Goal: Task Accomplishment & Management: Use online tool/utility

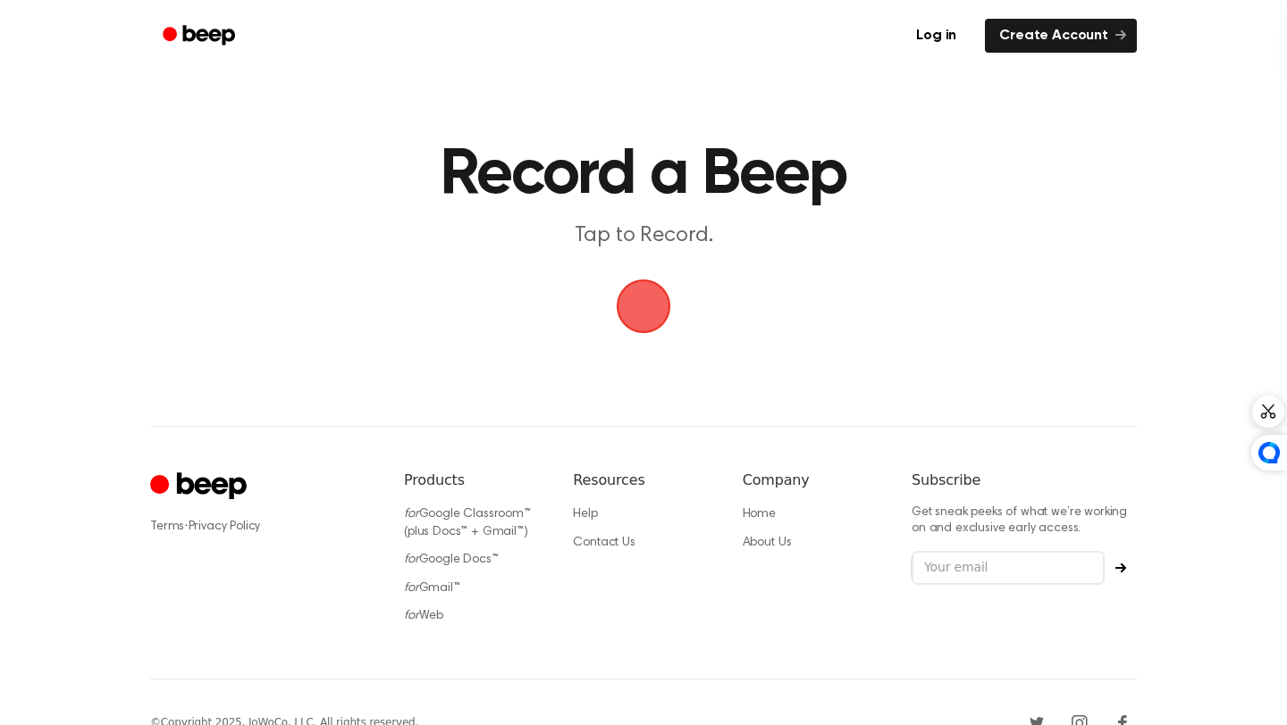
click at [645, 300] on span "button" at bounding box center [643, 307] width 55 height 55
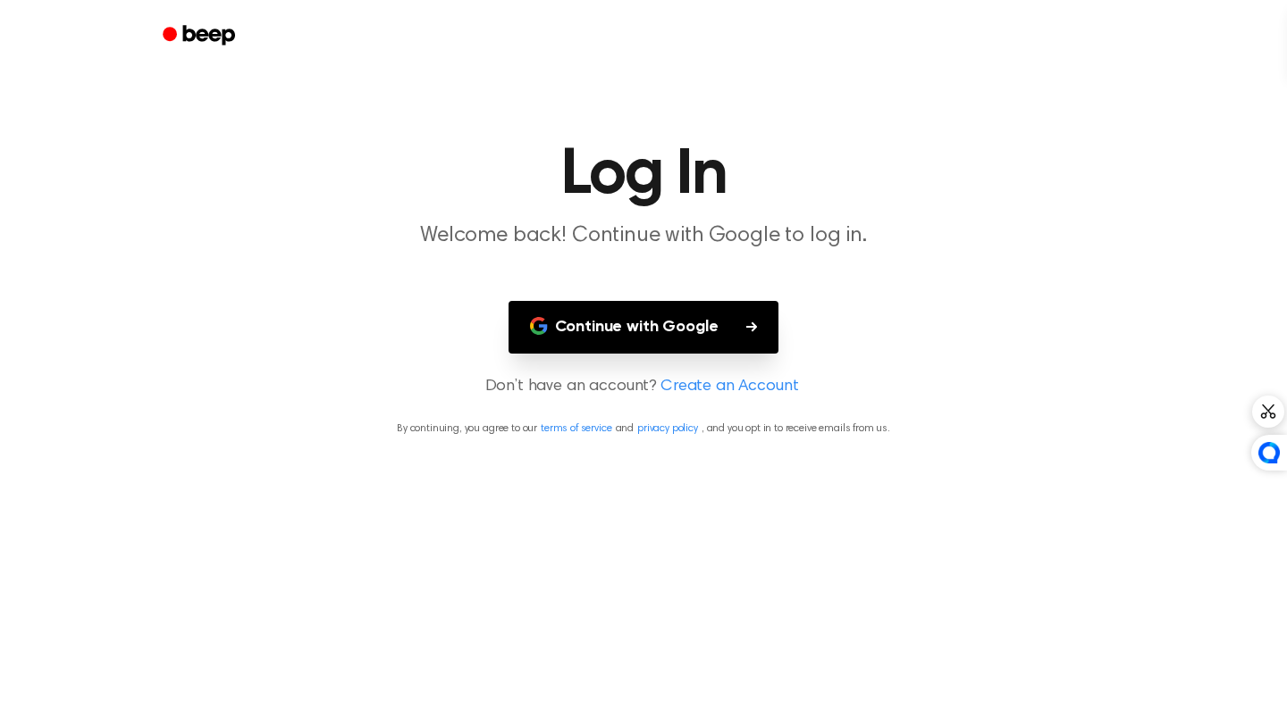
click at [713, 338] on button "Continue with Google" at bounding box center [643, 327] width 271 height 53
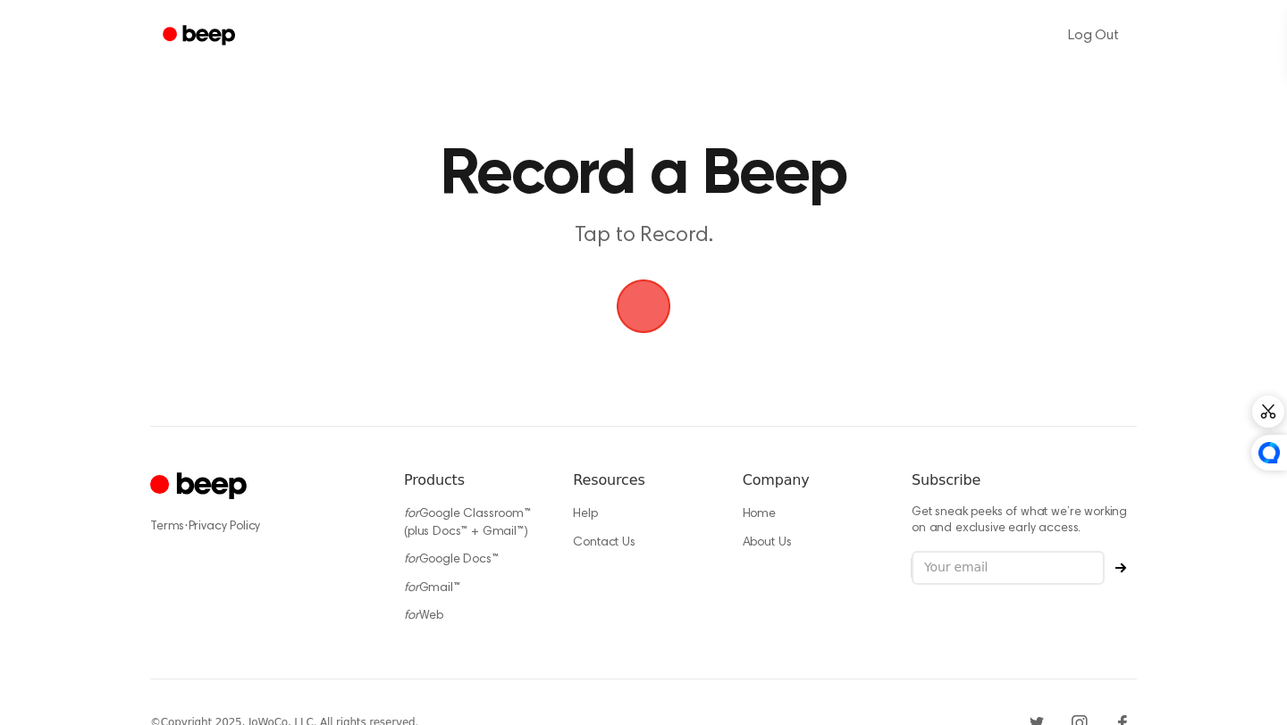
click at [795, 212] on header "Record a Beep Tap to Record." at bounding box center [643, 197] width 901 height 108
drag, startPoint x: 795, startPoint y: 212, endPoint x: 653, endPoint y: 298, distance: 166.4
click at [653, 298] on span "button" at bounding box center [643, 306] width 61 height 61
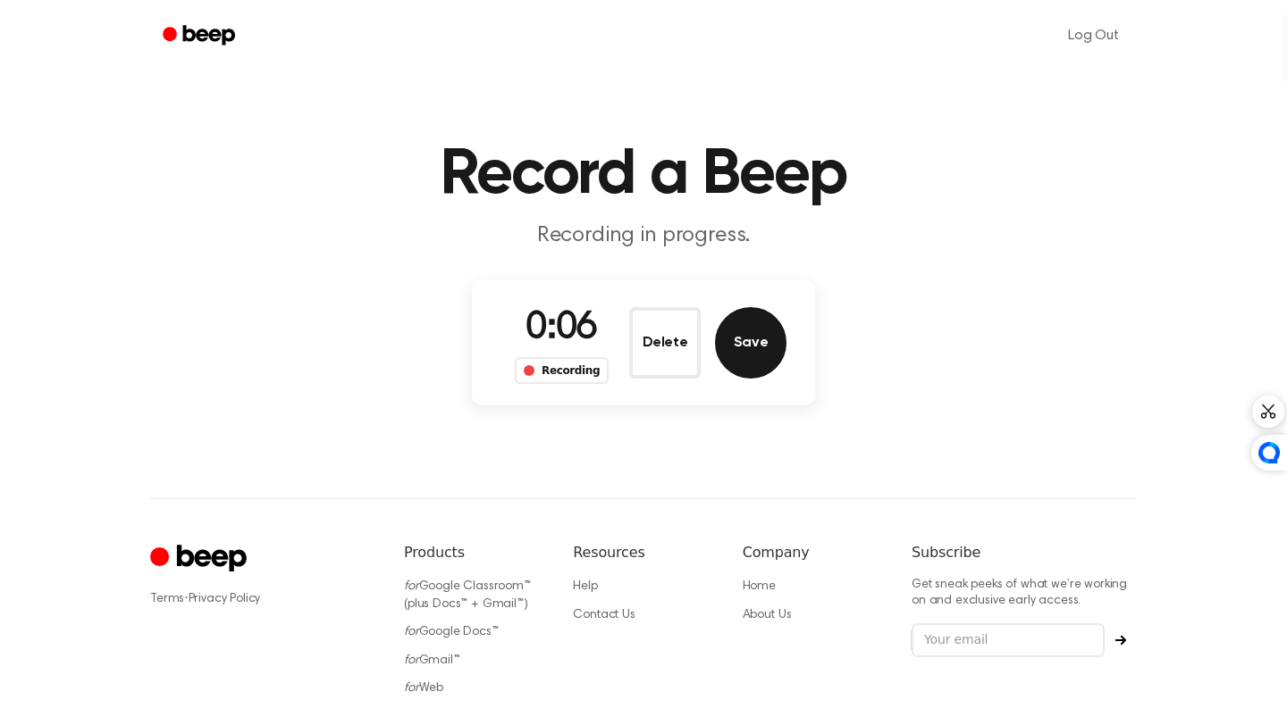
click at [740, 347] on button "Save" at bounding box center [750, 342] width 71 height 71
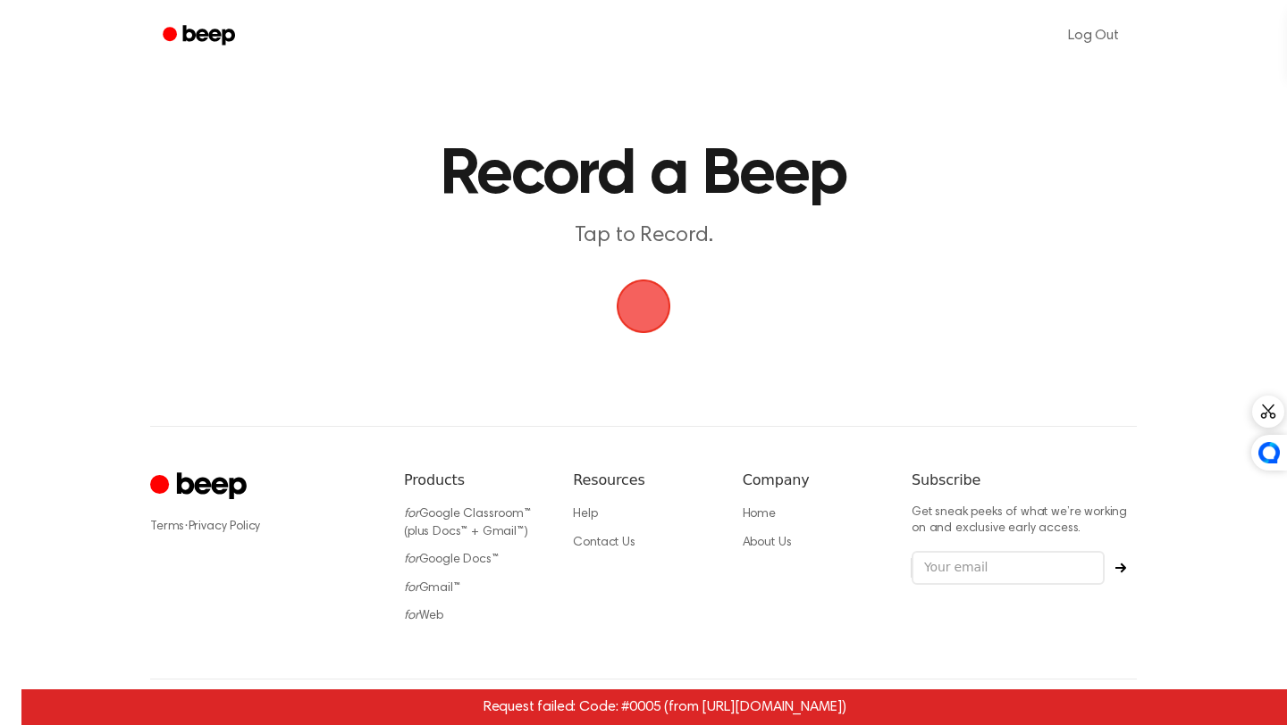
click at [650, 304] on span "button" at bounding box center [643, 306] width 66 height 66
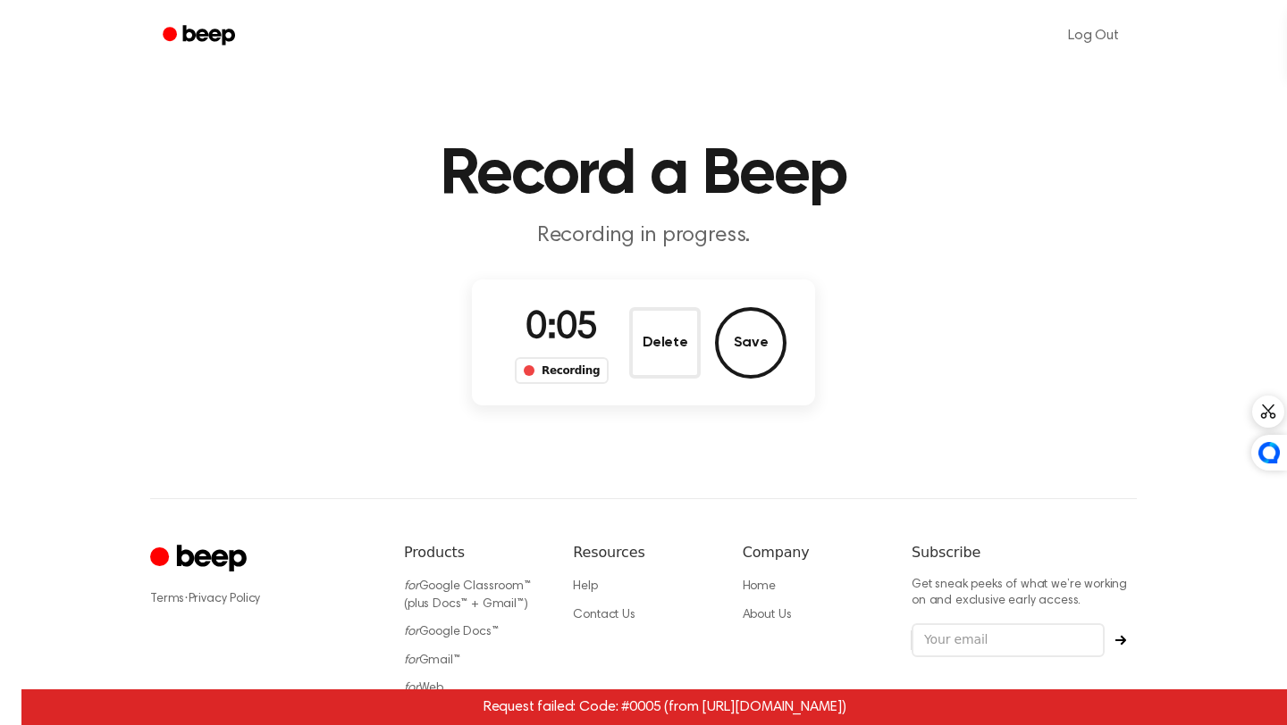
click at [562, 320] on span "0:05" at bounding box center [560, 329] width 71 height 38
drag, startPoint x: 650, startPoint y: 304, endPoint x: 585, endPoint y: 379, distance: 99.4
click at [585, 379] on div "Recording" at bounding box center [562, 370] width 94 height 27
click at [583, 375] on div "Recording" at bounding box center [562, 370] width 94 height 27
drag, startPoint x: 583, startPoint y: 375, endPoint x: 794, endPoint y: 354, distance: 212.8
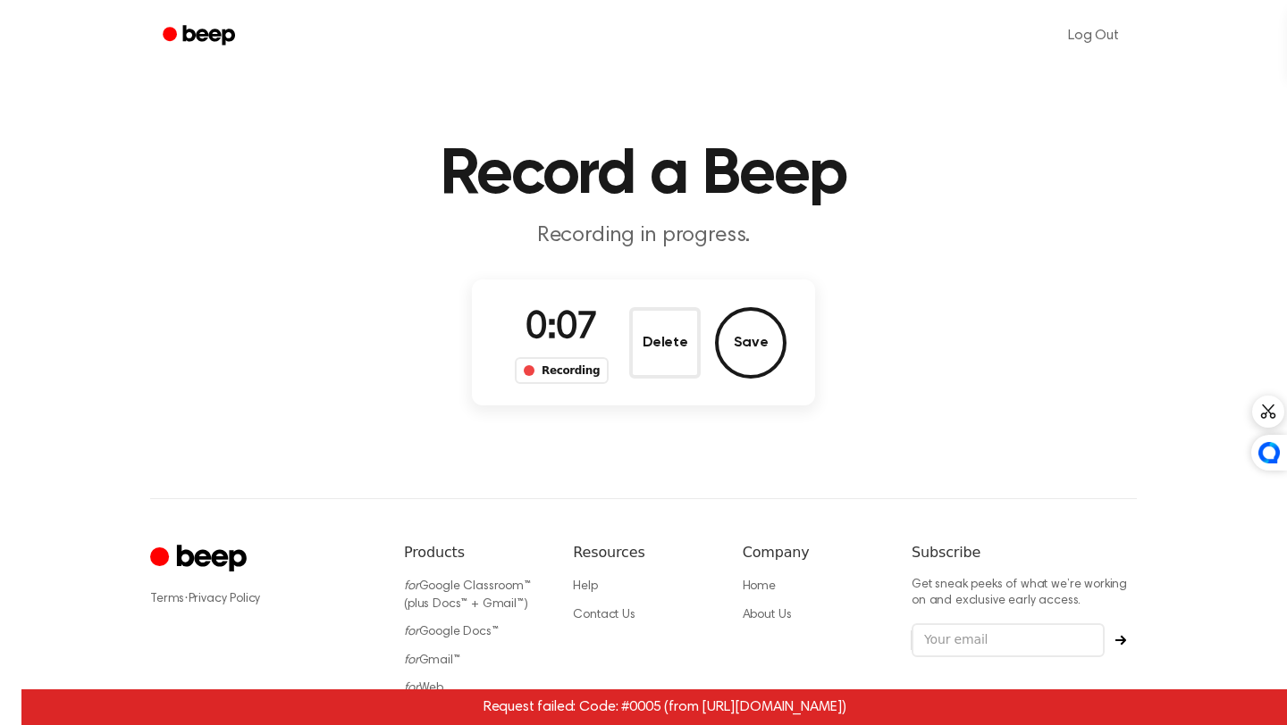
click at [794, 354] on div "0:07 Recording Delete Save" at bounding box center [643, 343] width 343 height 126
drag, startPoint x: 794, startPoint y: 354, endPoint x: 757, endPoint y: 348, distance: 37.9
click at [757, 348] on button "Save" at bounding box center [750, 342] width 71 height 71
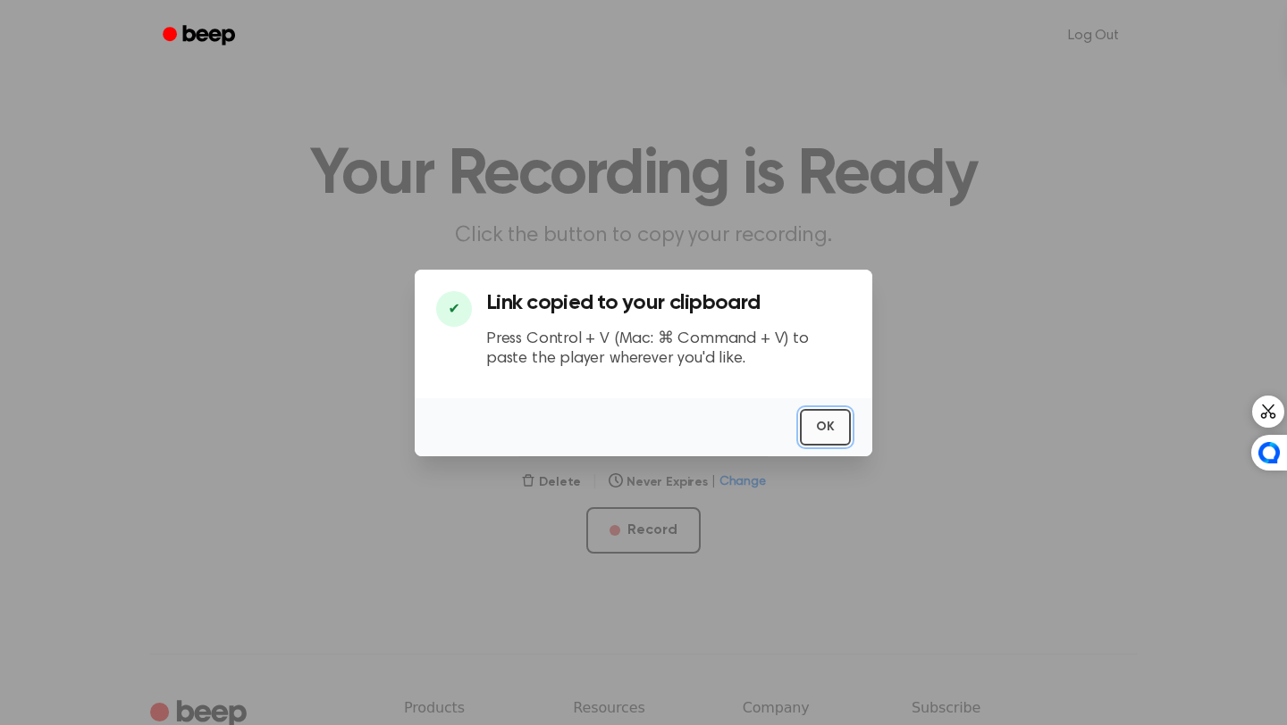
drag, startPoint x: 757, startPoint y: 348, endPoint x: 804, endPoint y: 410, distance: 77.7
click at [804, 410] on button "OK" at bounding box center [825, 427] width 51 height 37
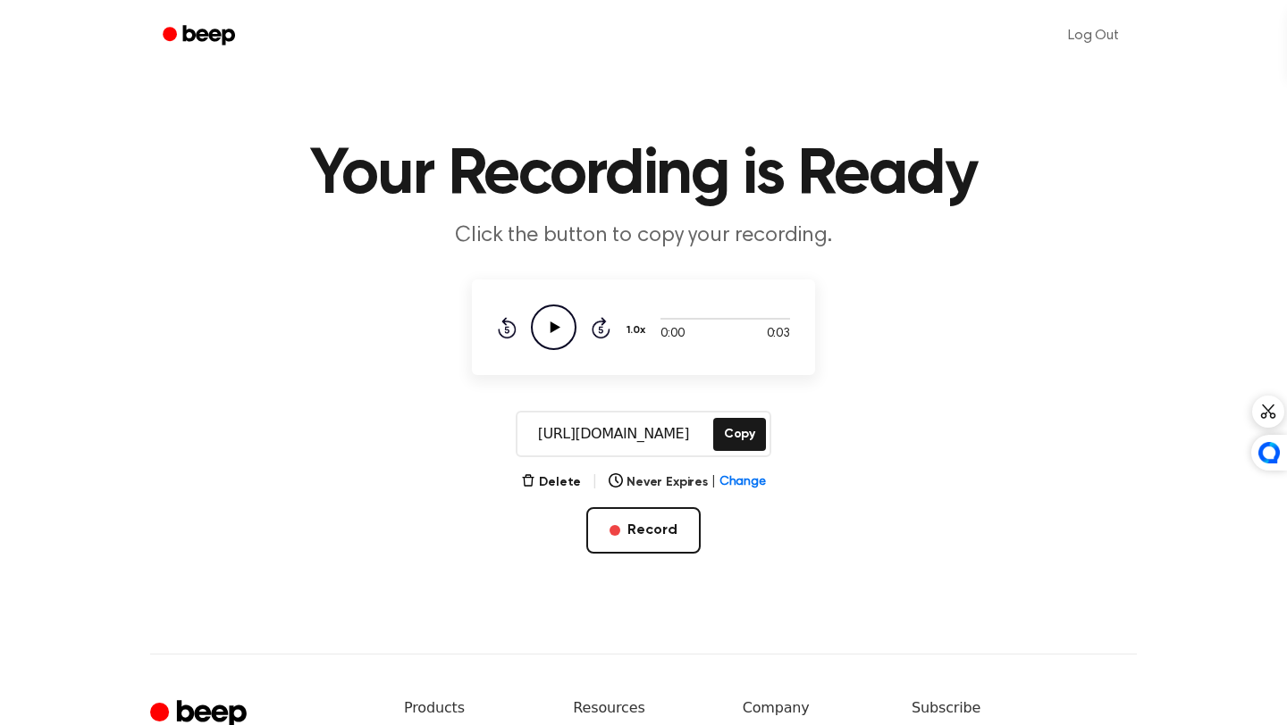
click at [545, 317] on icon "Play Audio" at bounding box center [554, 328] width 46 height 46
drag, startPoint x: 804, startPoint y: 410, endPoint x: 556, endPoint y: 481, distance: 258.2
click at [556, 481] on button "Delete" at bounding box center [551, 483] width 60 height 19
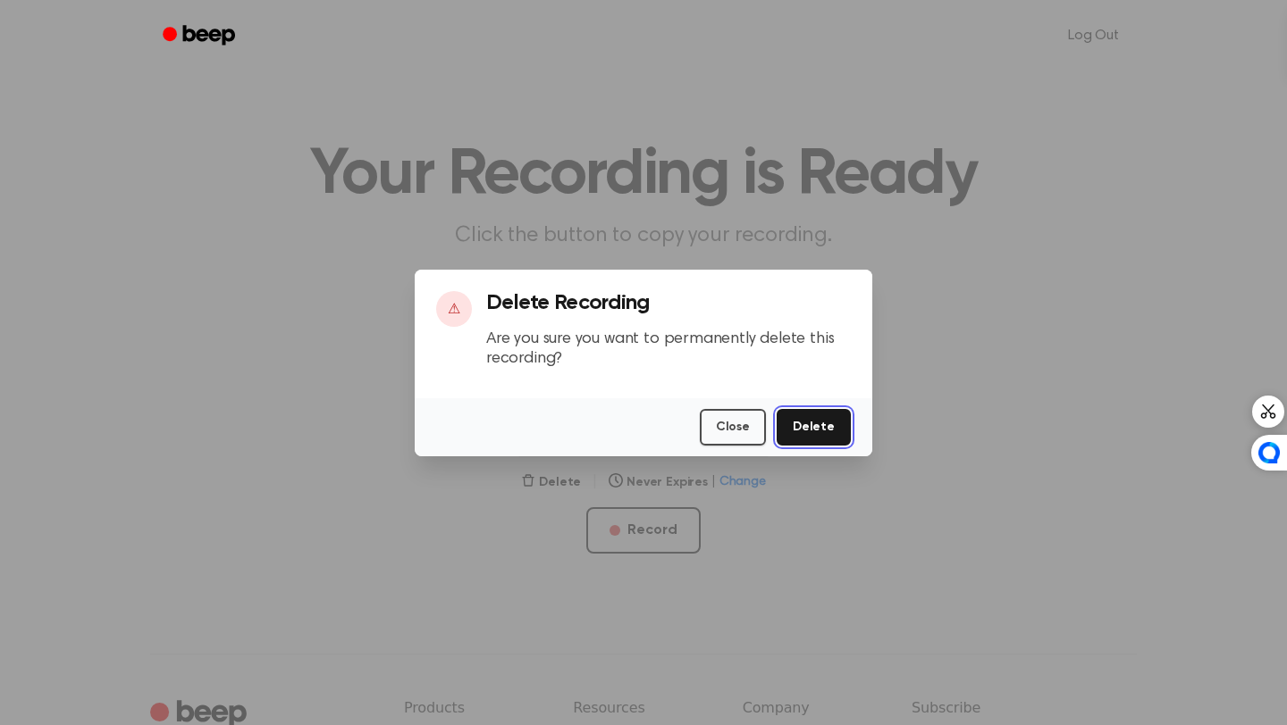
drag, startPoint x: 556, startPoint y: 481, endPoint x: 826, endPoint y: 415, distance: 278.7
click at [826, 415] on button "Delete" at bounding box center [813, 427] width 74 height 37
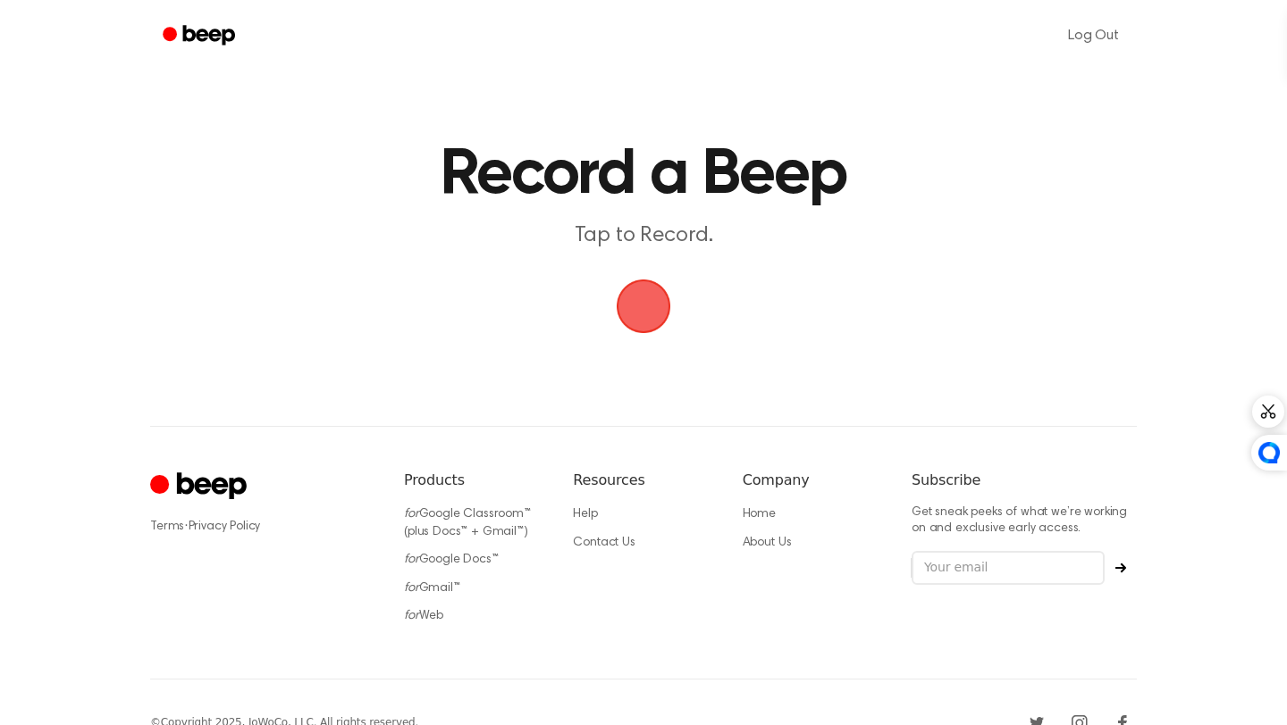
click at [630, 300] on span "button" at bounding box center [643, 306] width 50 height 50
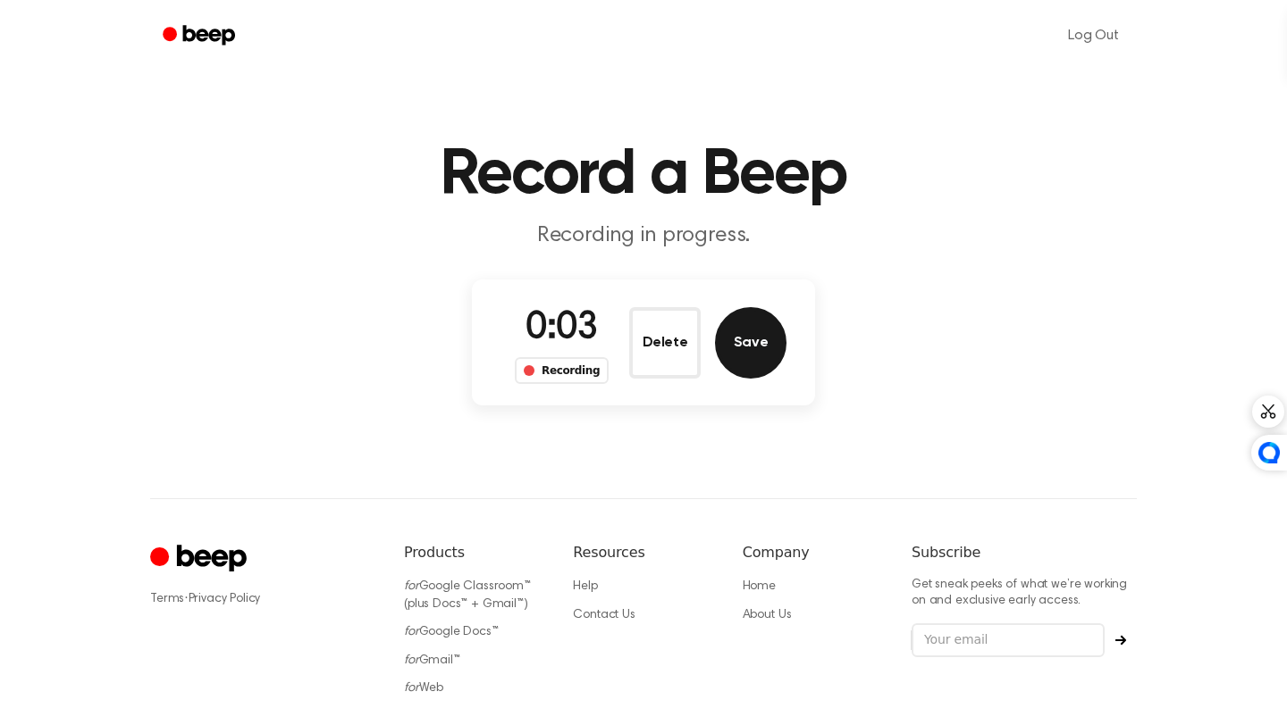
drag, startPoint x: 630, startPoint y: 300, endPoint x: 733, endPoint y: 332, distance: 107.7
click at [733, 332] on button "Save" at bounding box center [750, 342] width 71 height 71
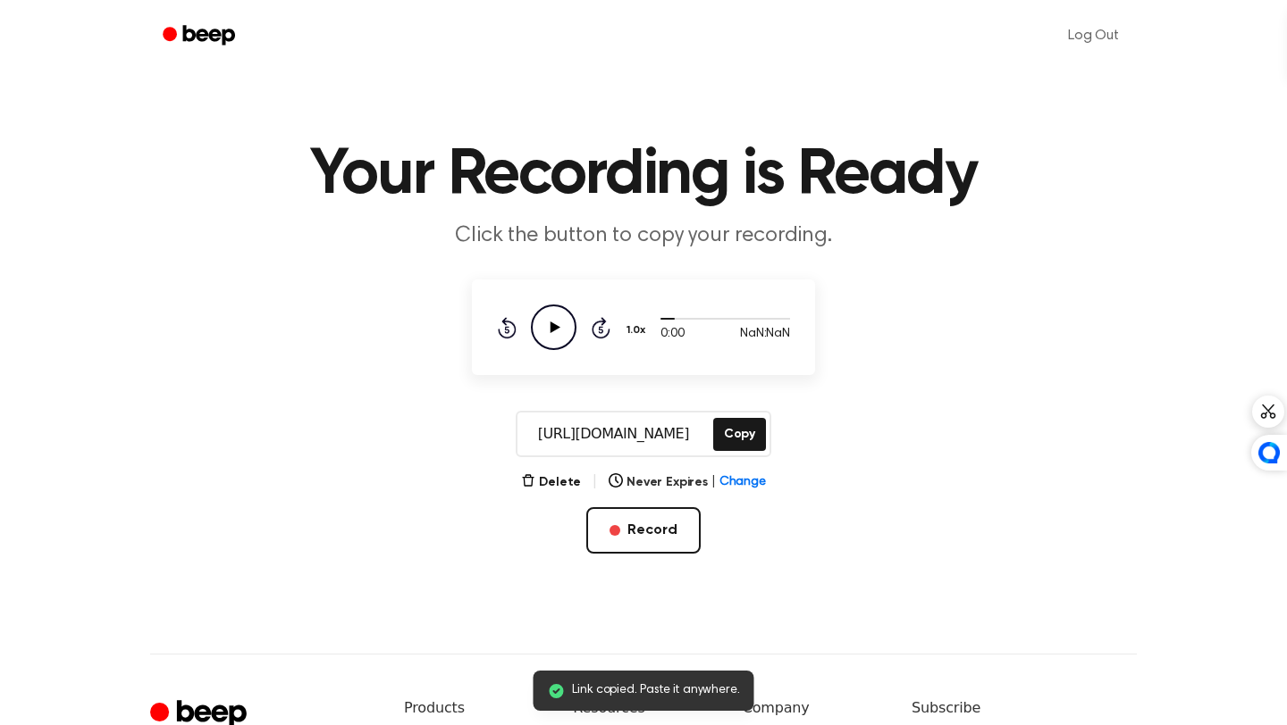
click at [529, 338] on div "Rewind 5 seconds Play Audio Skip 5 seconds" at bounding box center [553, 328] width 113 height 46
click at [552, 334] on icon "Play Audio" at bounding box center [554, 328] width 46 height 46
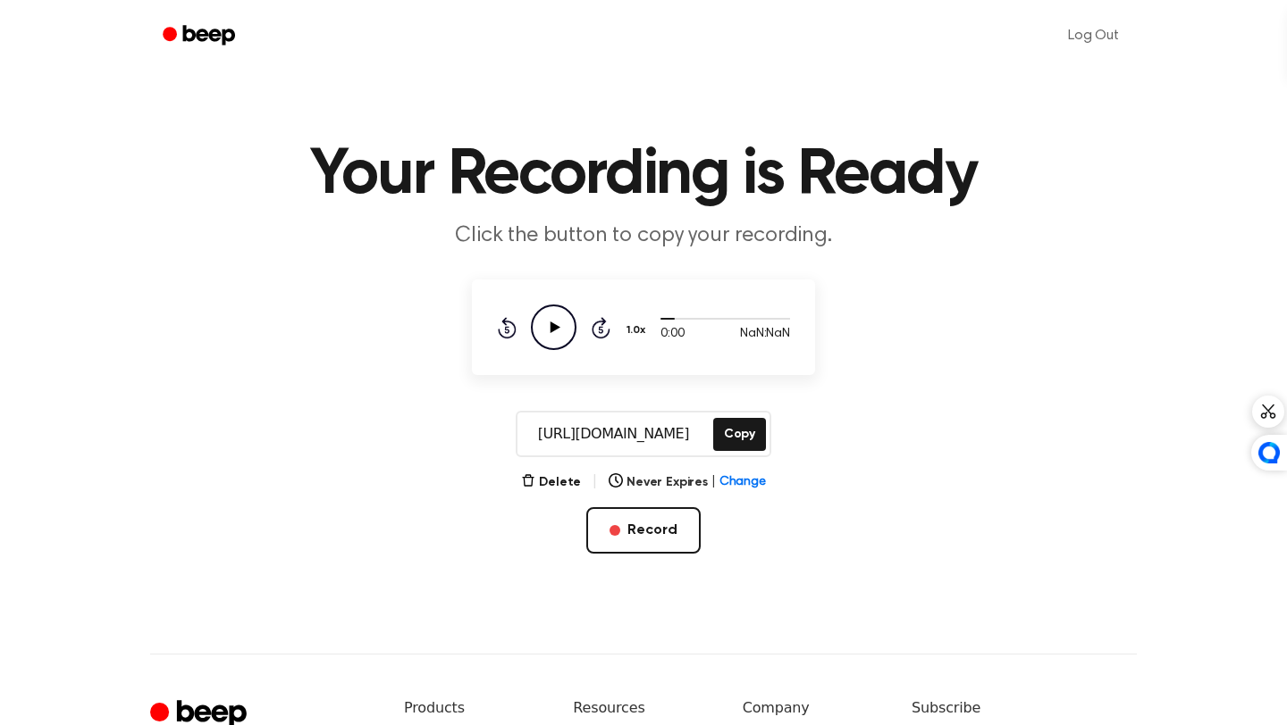
drag, startPoint x: 733, startPoint y: 332, endPoint x: 552, endPoint y: 331, distance: 180.5
click at [552, 331] on icon at bounding box center [555, 328] width 10 height 12
drag, startPoint x: 552, startPoint y: 331, endPoint x: 560, endPoint y: 472, distance: 141.4
click at [560, 472] on div "Delete | Never Expires | Change" at bounding box center [643, 482] width 245 height 21
click at [563, 491] on button "Delete" at bounding box center [551, 483] width 60 height 19
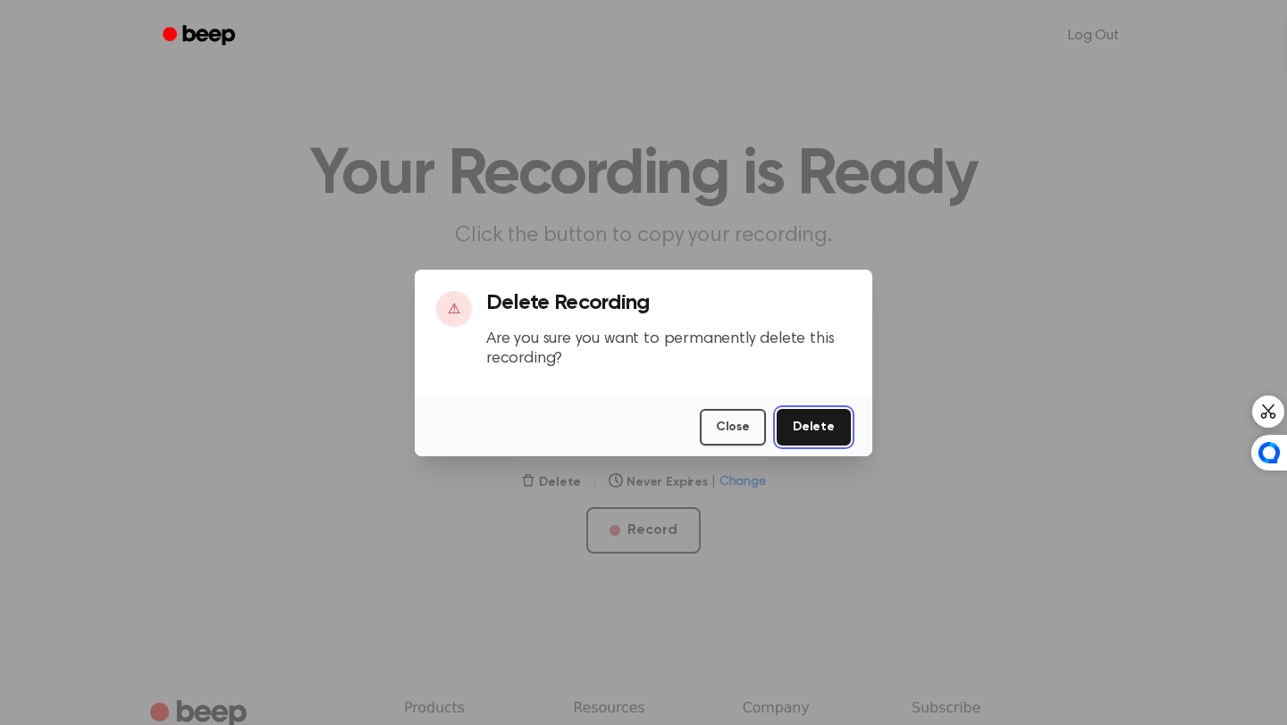
click at [816, 409] on button "Delete" at bounding box center [813, 427] width 74 height 37
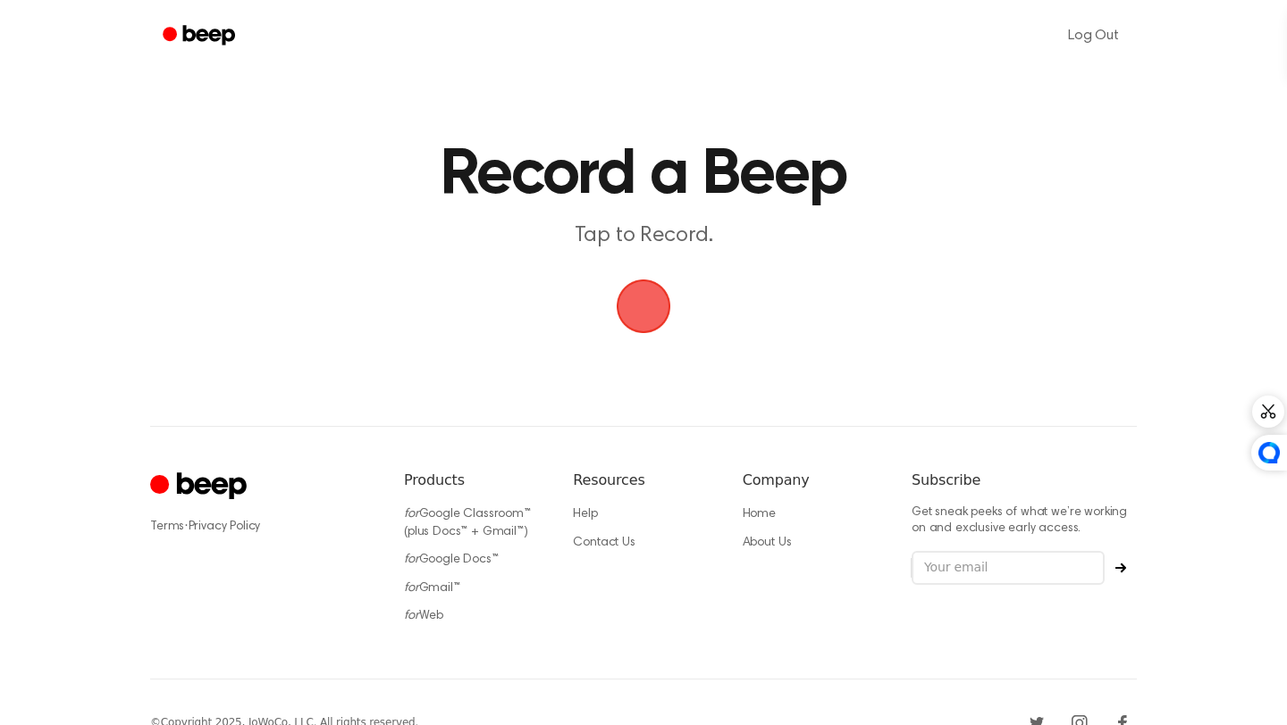
click at [640, 291] on span "button" at bounding box center [643, 306] width 50 height 50
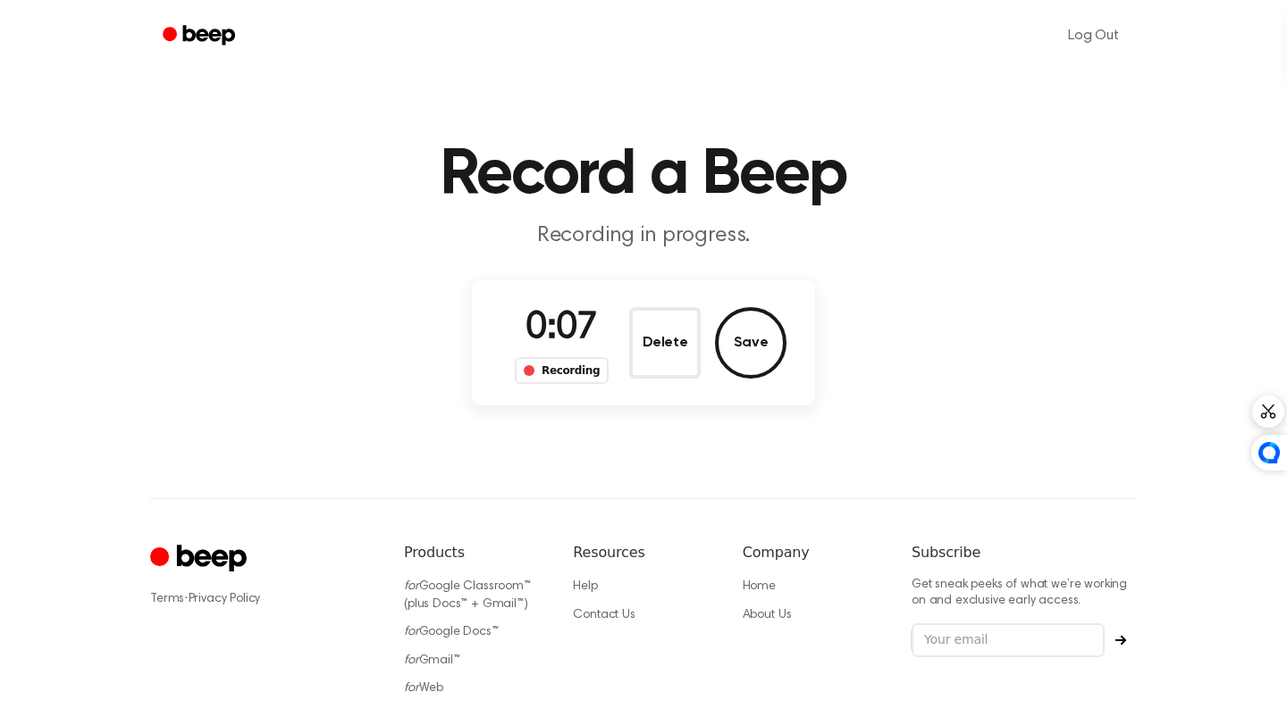
click at [766, 351] on button "Save" at bounding box center [750, 342] width 71 height 71
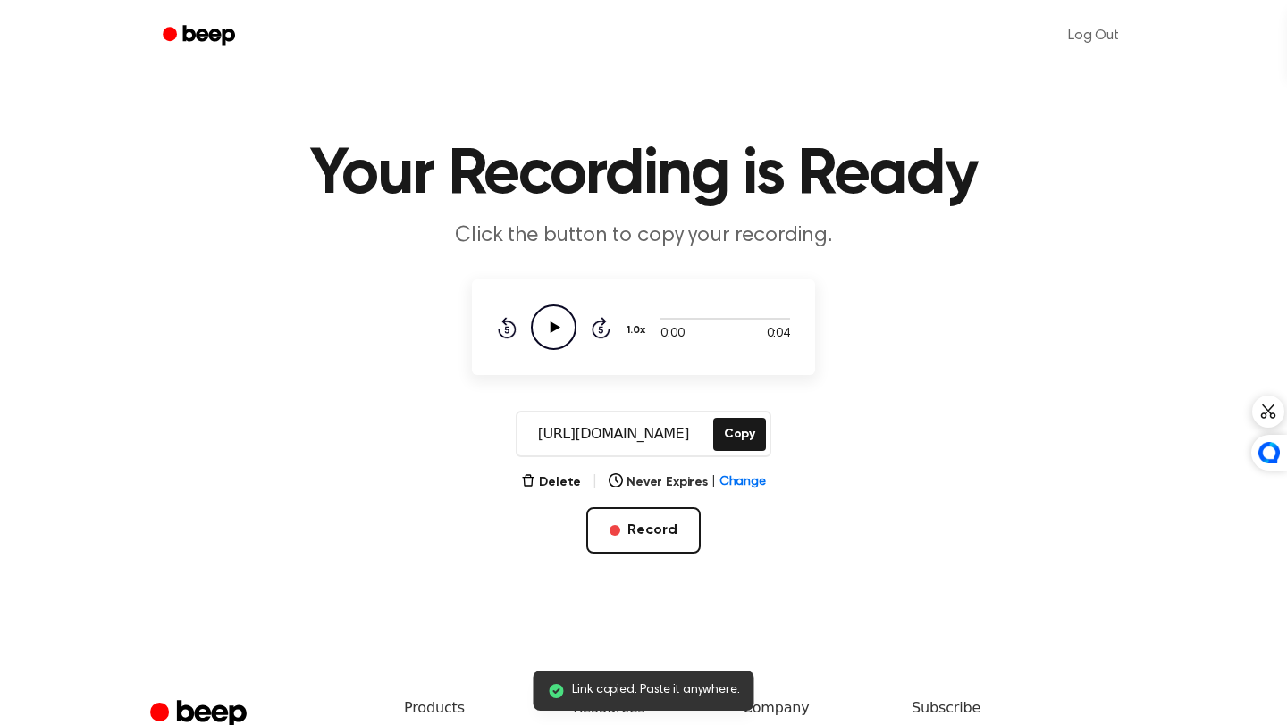
click at [545, 322] on icon "Play Audio" at bounding box center [554, 328] width 46 height 46
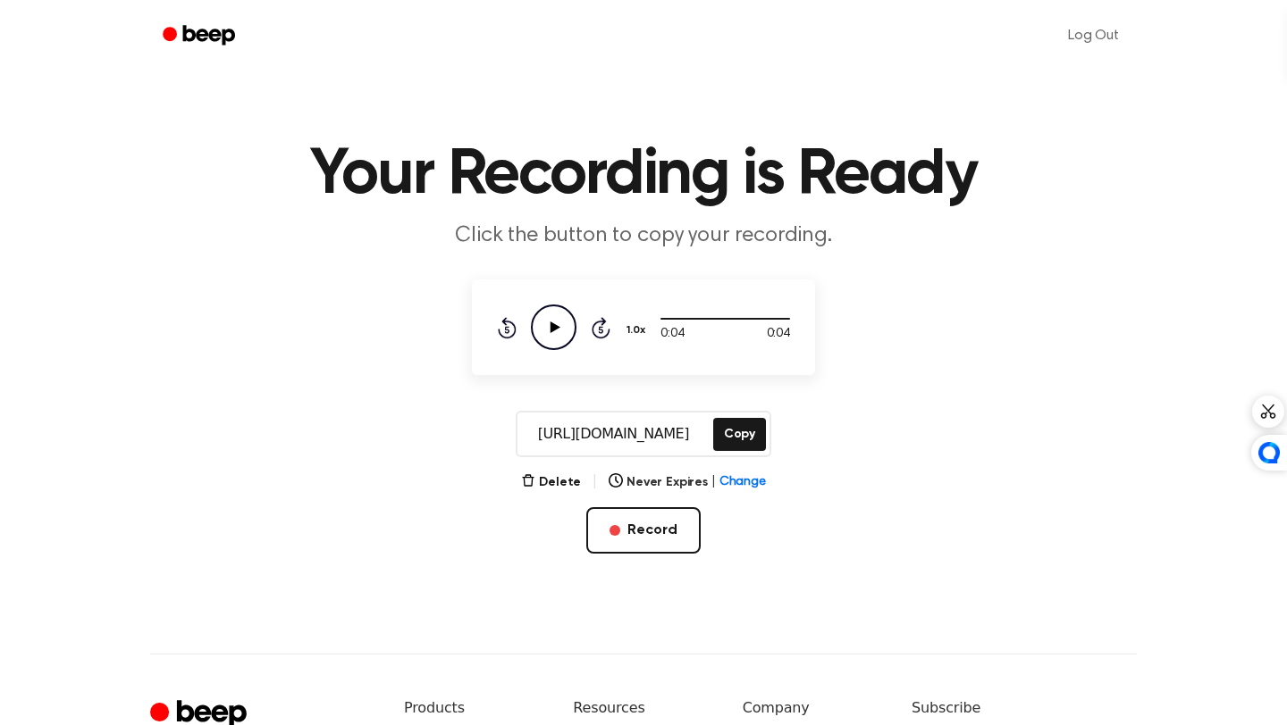
click at [726, 432] on button "Copy" at bounding box center [739, 434] width 53 height 33
